Goal: Navigation & Orientation: Find specific page/section

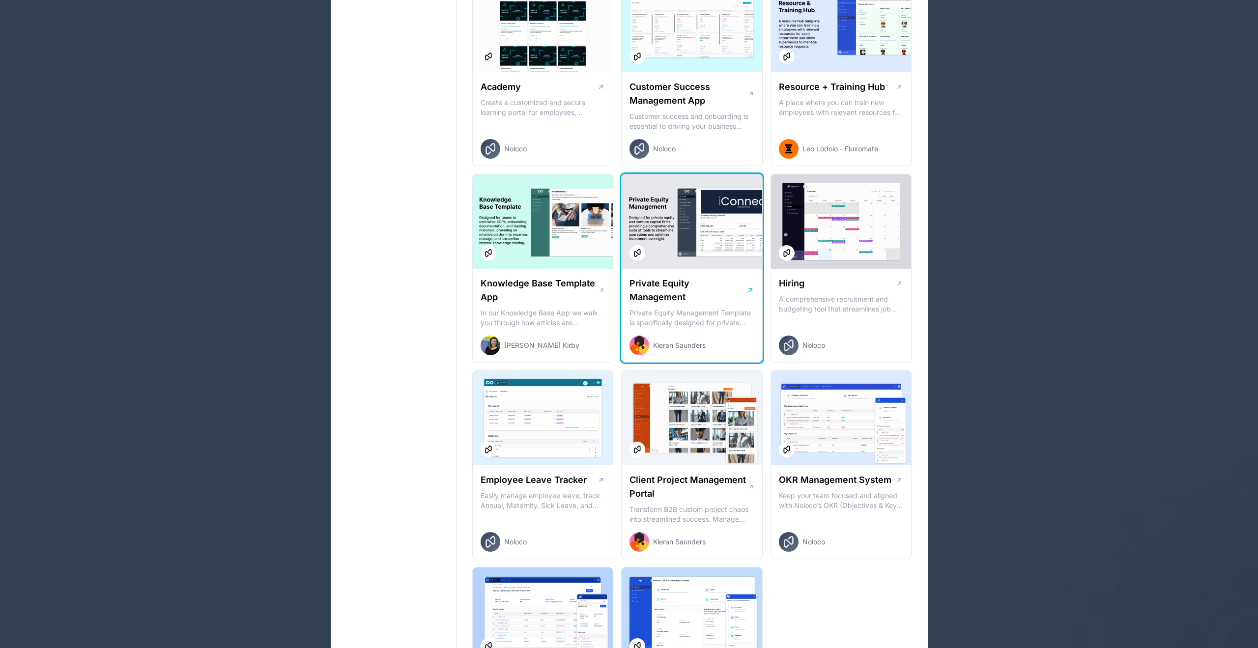
scroll to position [1095, 0]
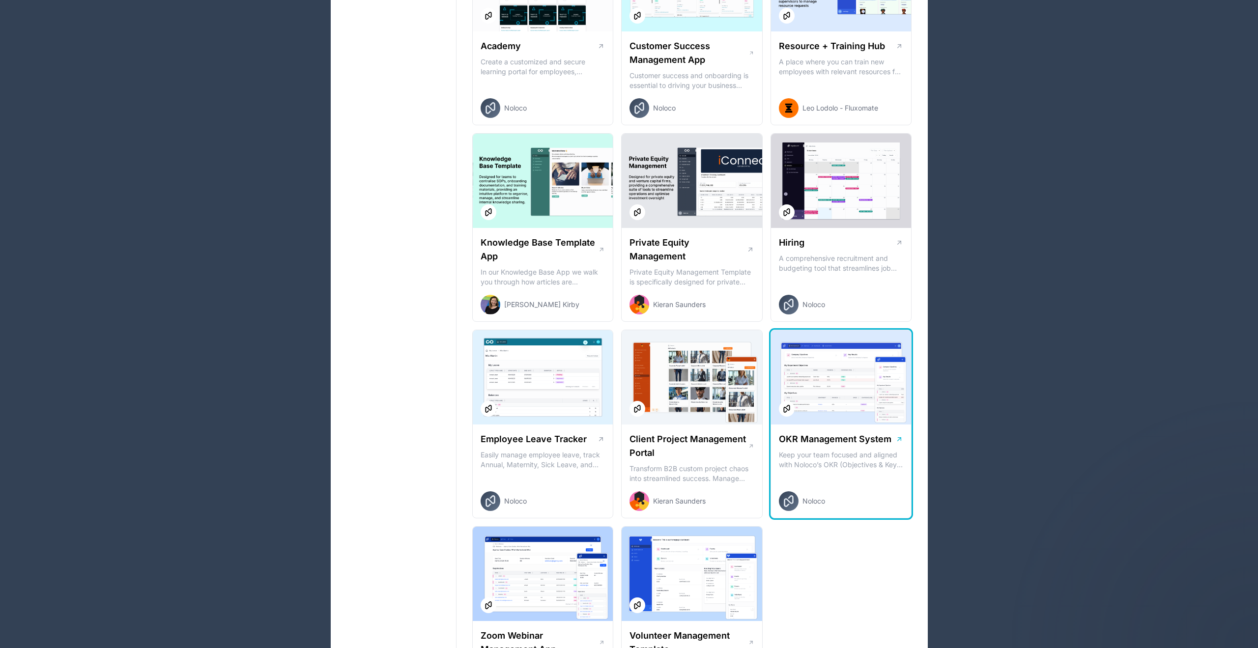
click at [851, 359] on div at bounding box center [841, 377] width 141 height 94
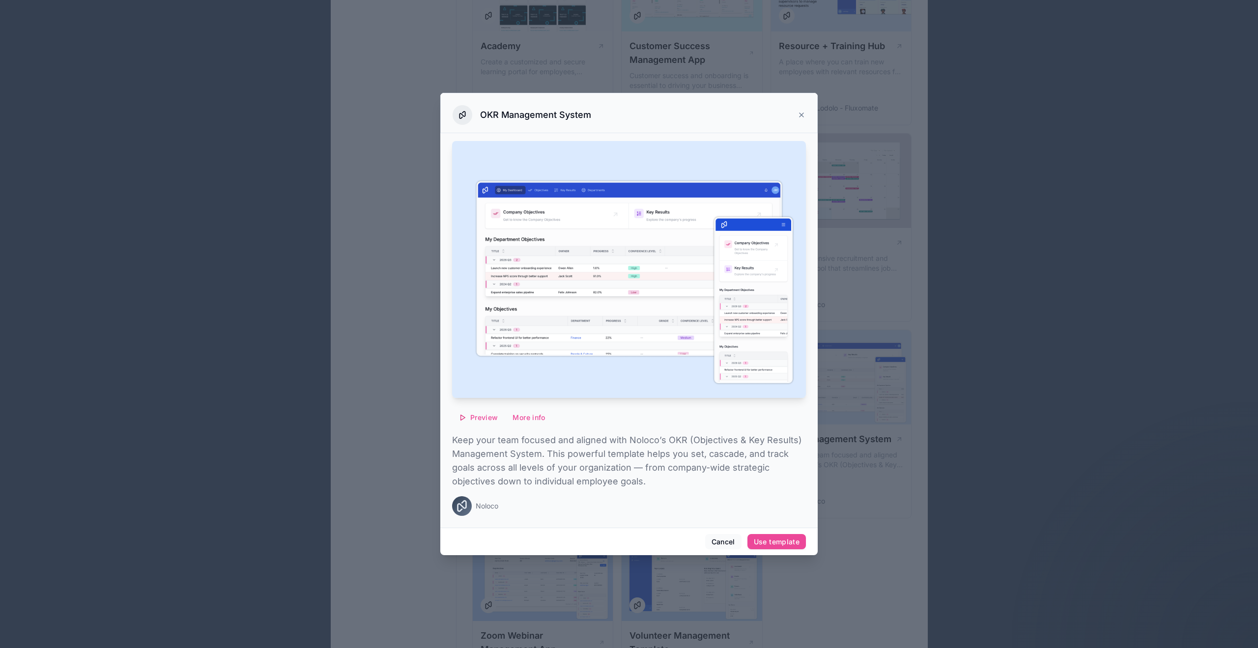
click at [951, 202] on div at bounding box center [629, 324] width 1258 height 648
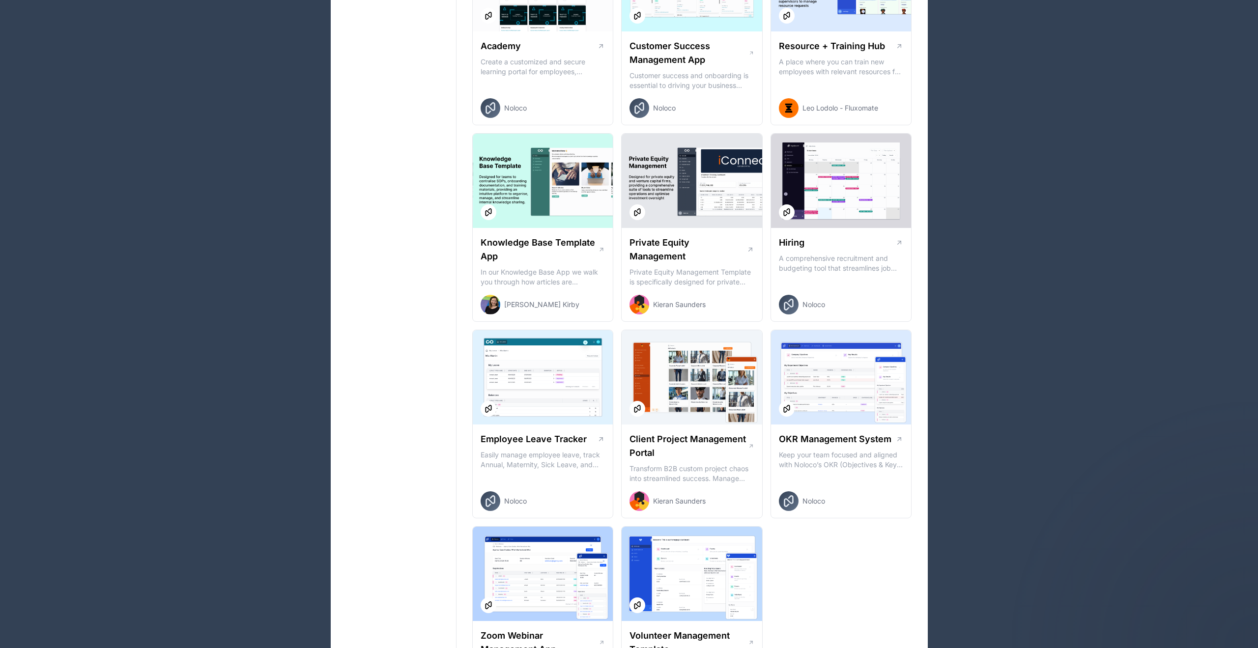
scroll to position [1224, 0]
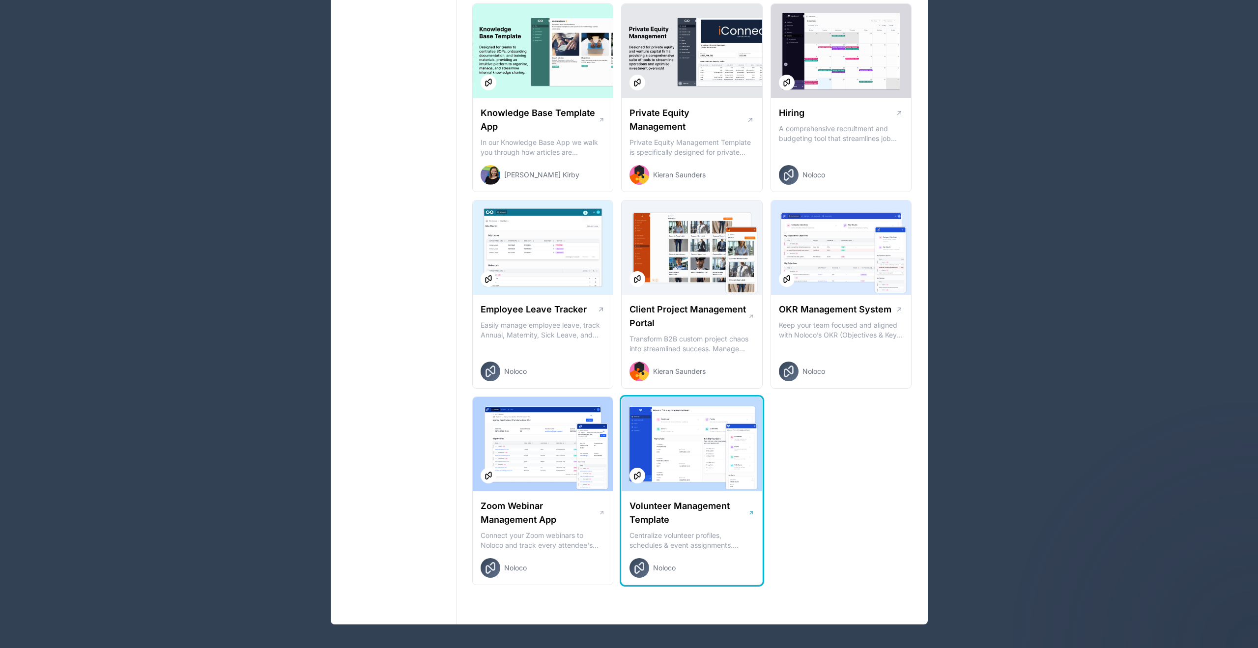
click at [677, 430] on div at bounding box center [692, 444] width 141 height 94
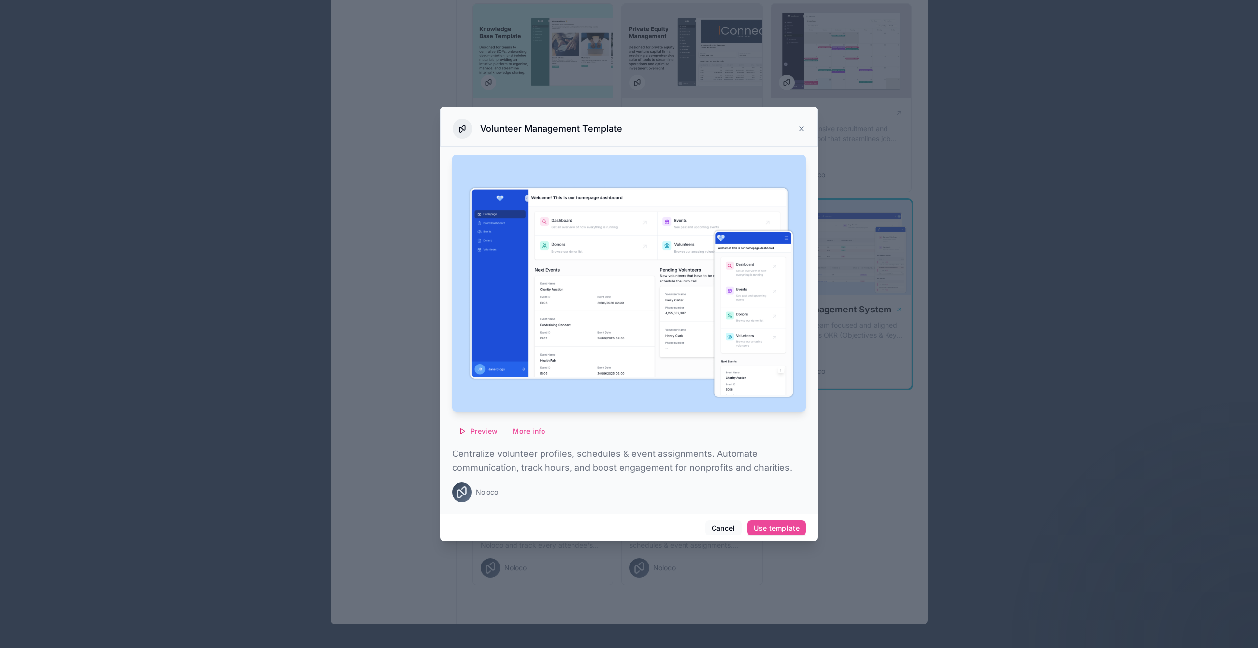
click at [855, 323] on div at bounding box center [629, 324] width 1258 height 648
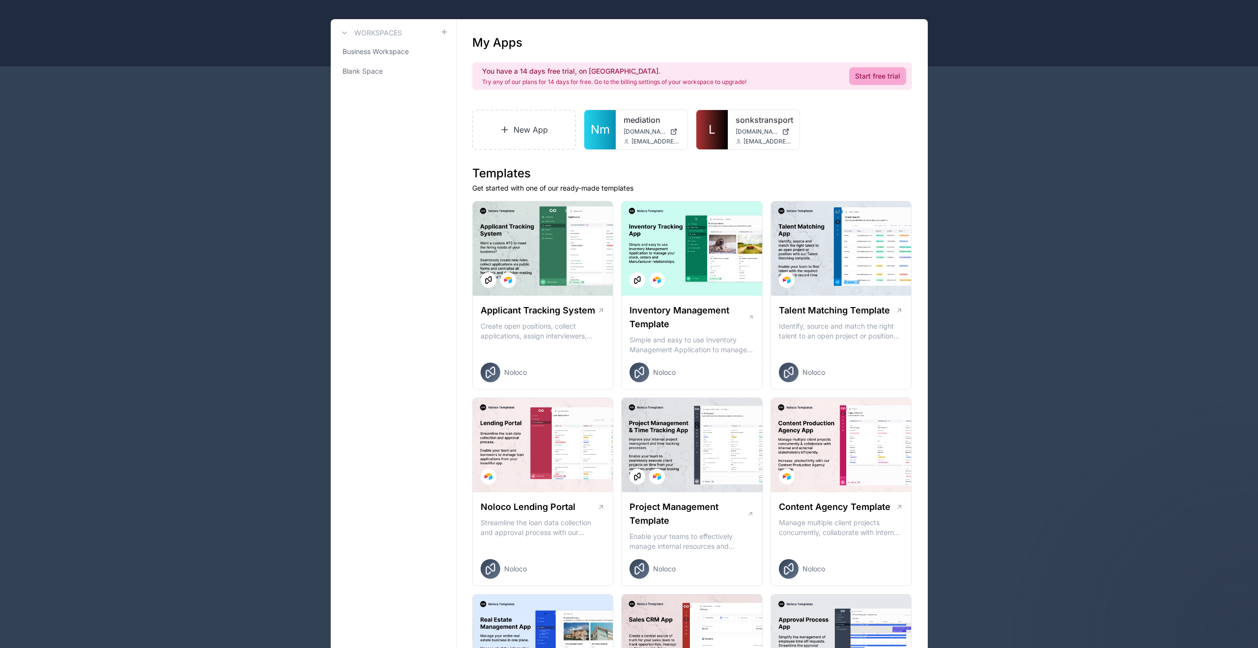
scroll to position [43, 0]
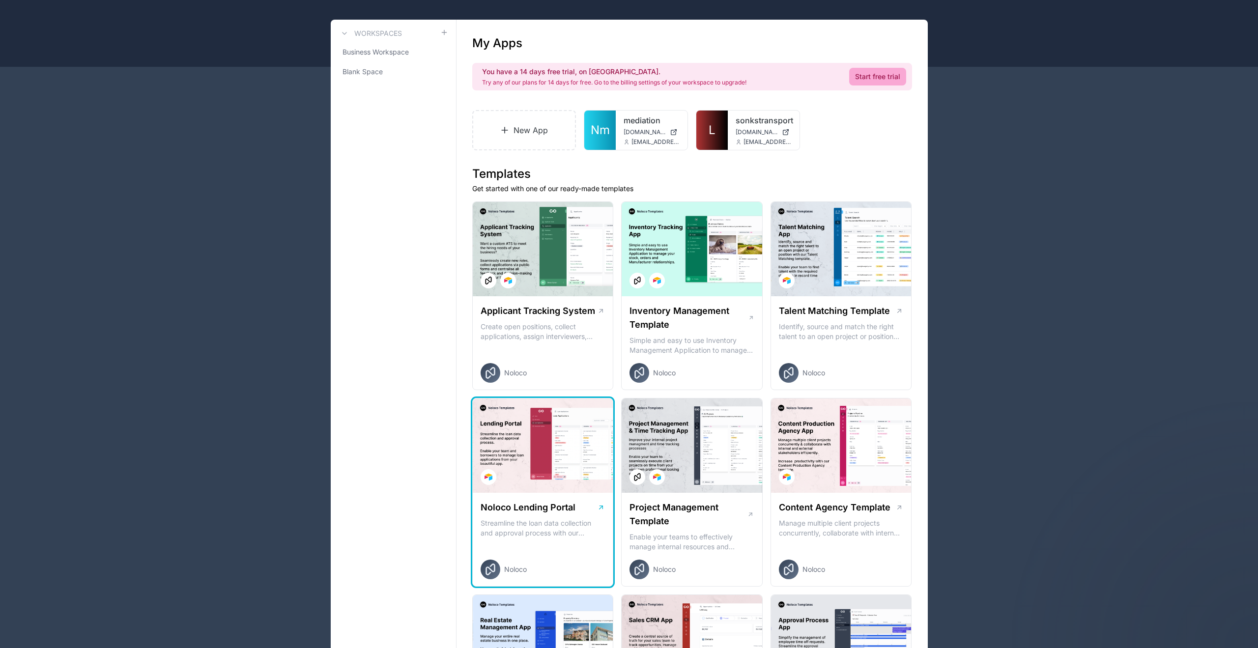
click at [582, 418] on div at bounding box center [543, 446] width 141 height 94
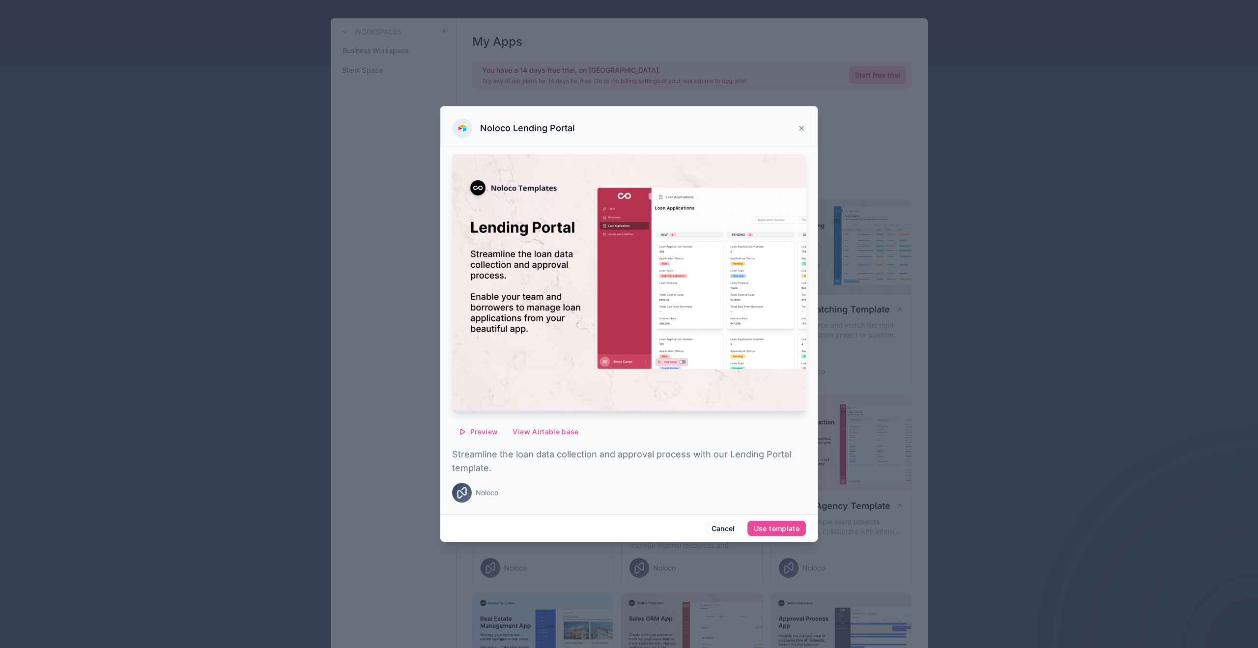
click at [891, 298] on div at bounding box center [629, 324] width 1258 height 648
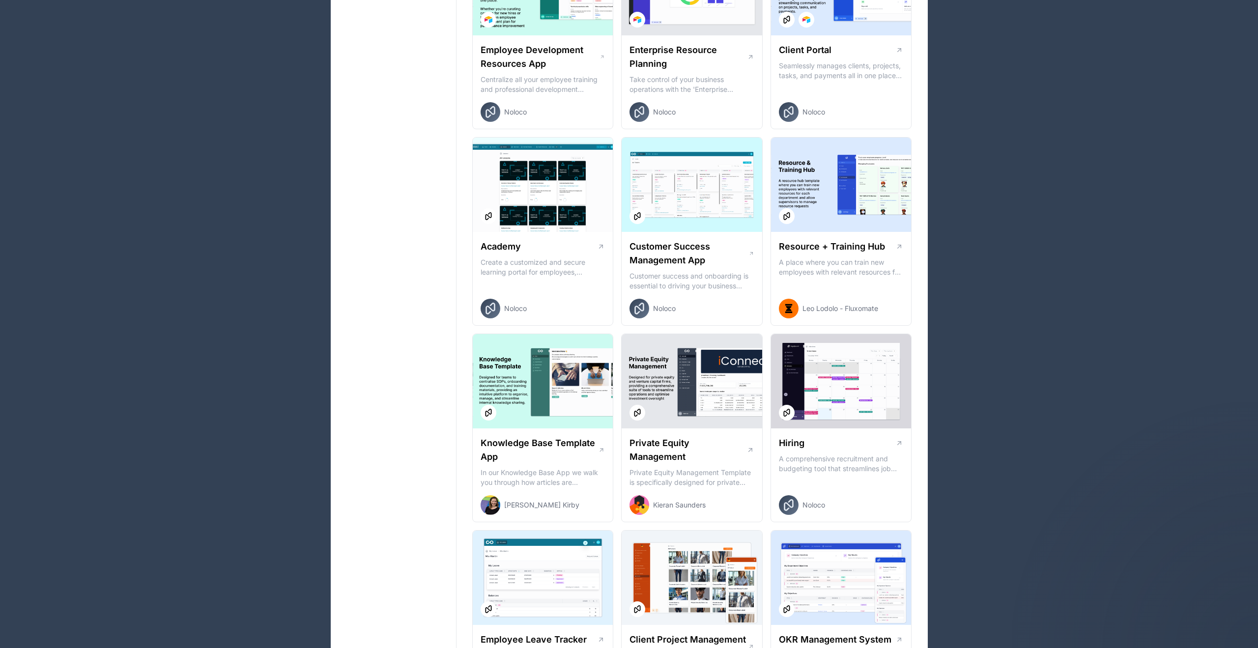
scroll to position [1096, 0]
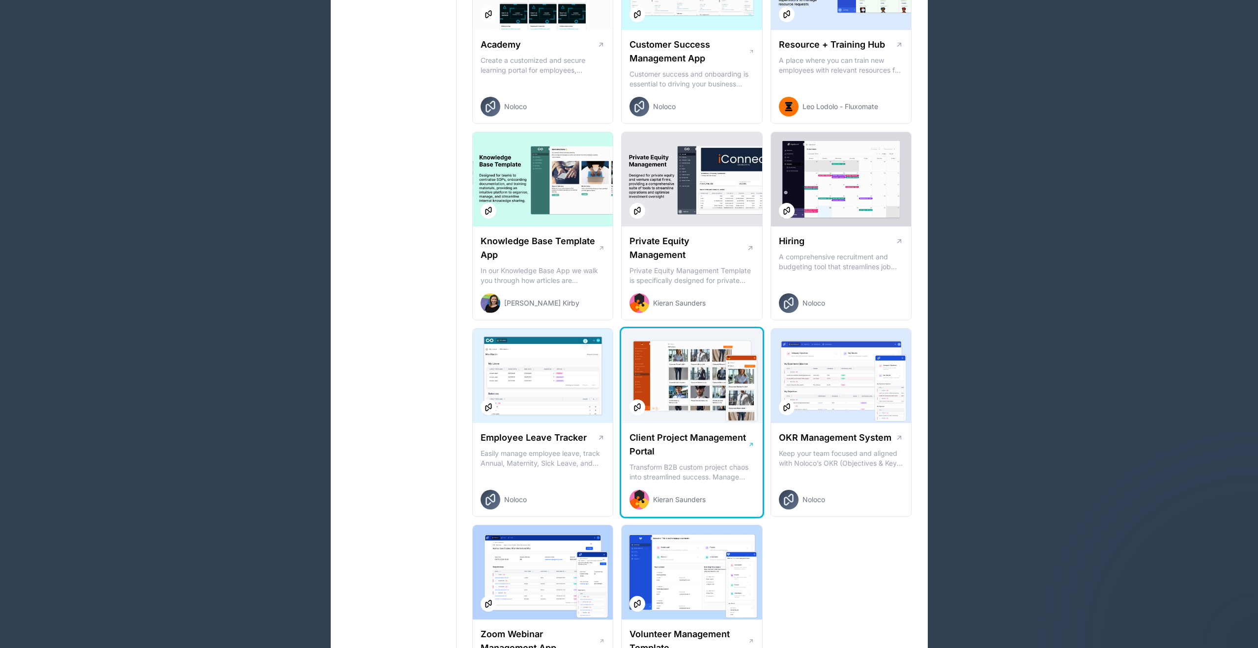
click at [716, 378] on div at bounding box center [692, 376] width 141 height 94
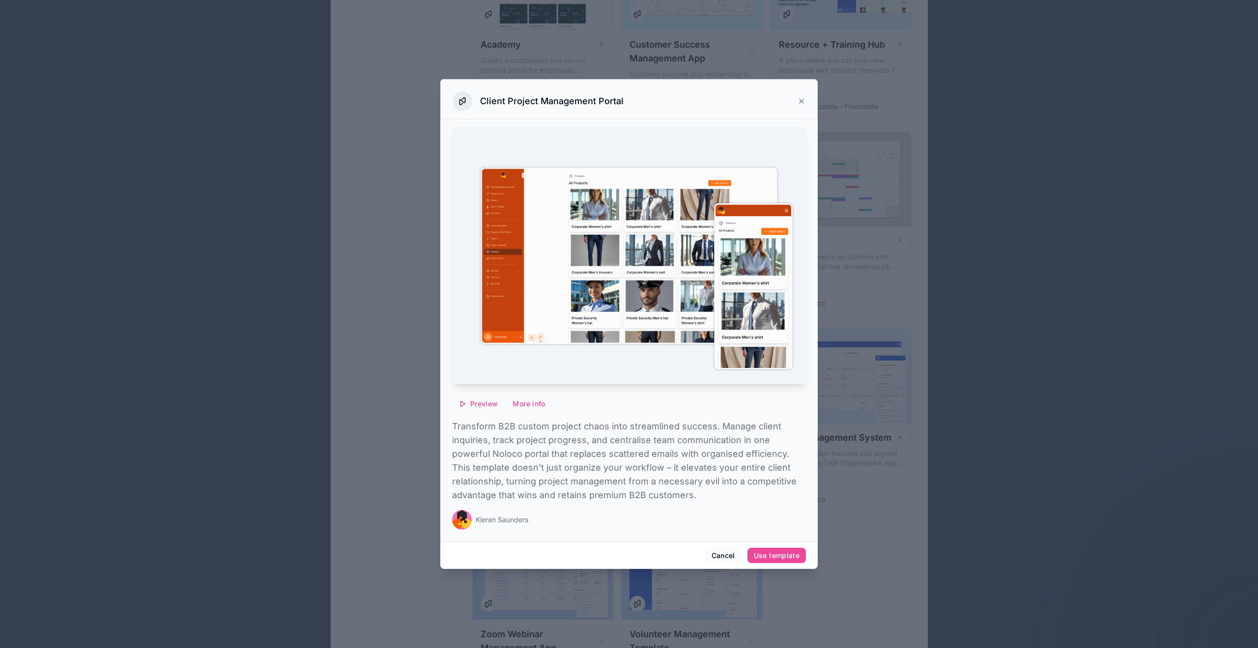
click at [951, 355] on div at bounding box center [629, 324] width 1258 height 648
